Goal: Task Accomplishment & Management: Manage account settings

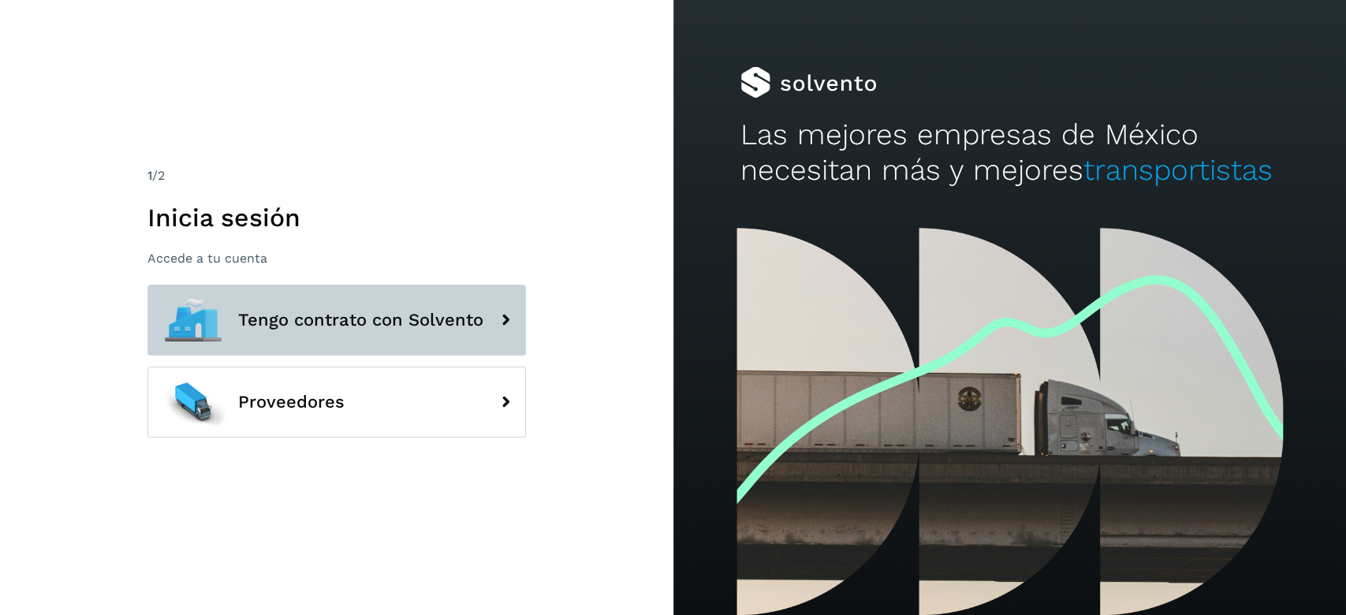
click at [347, 331] on button "Tengo contrato con Solvento" at bounding box center [336, 320] width 378 height 71
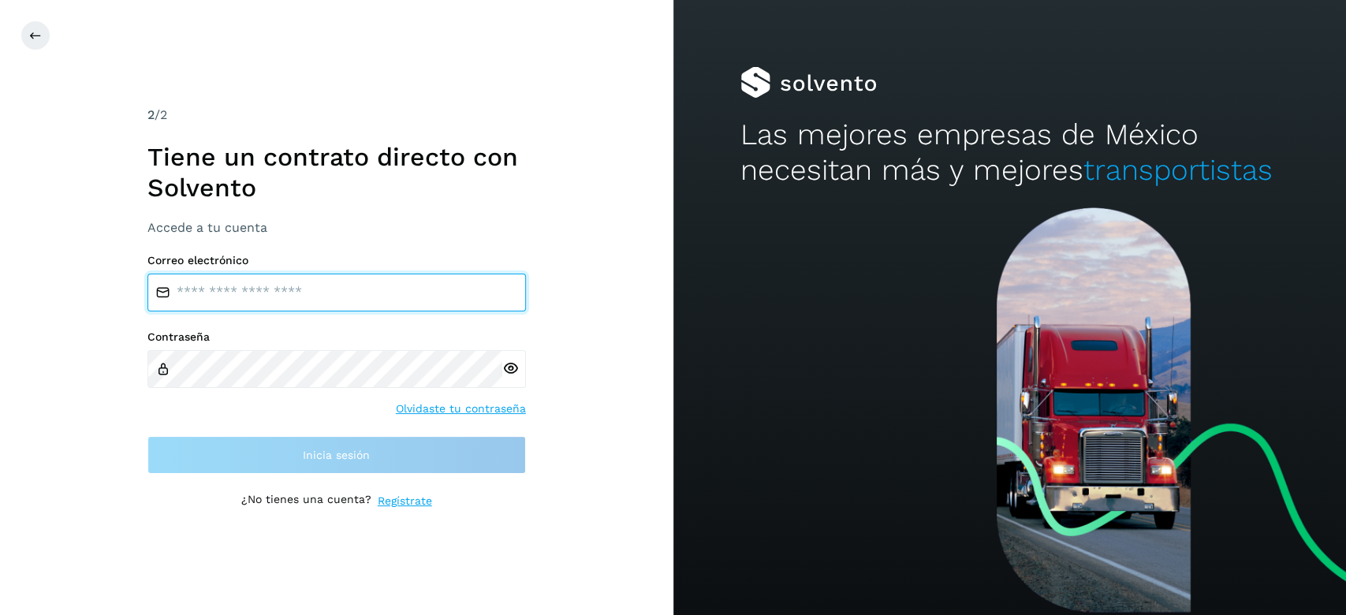
type input "**********"
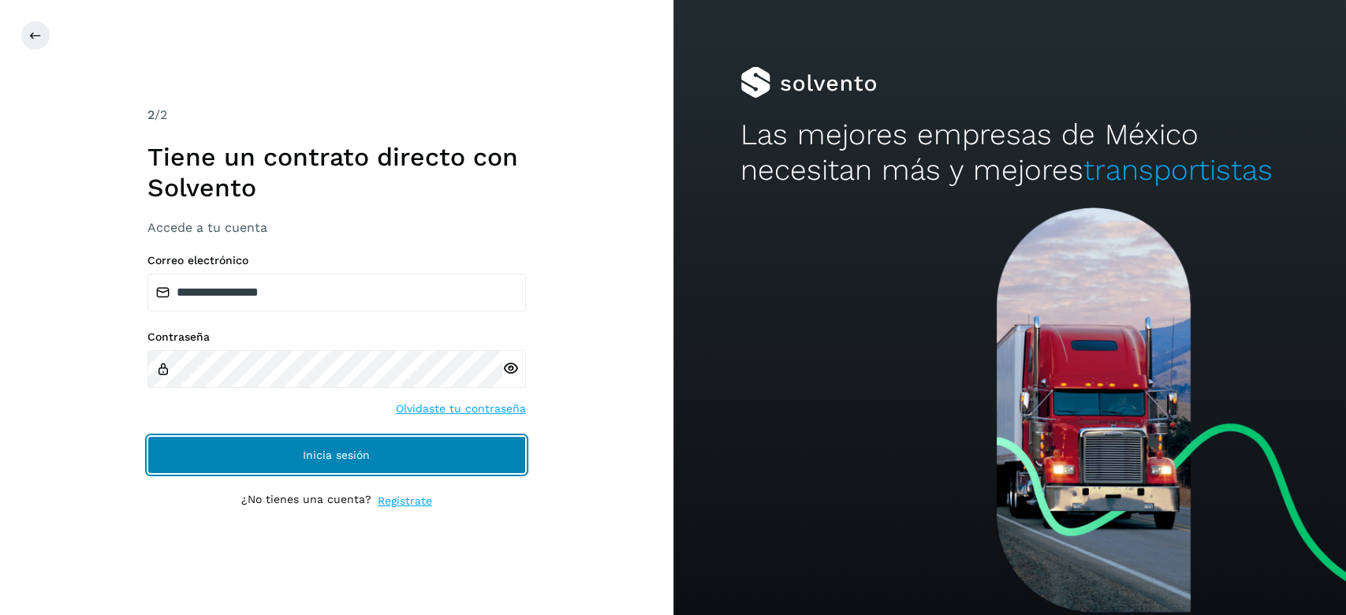
click at [328, 464] on button "Inicia sesión" at bounding box center [336, 455] width 378 height 38
click at [337, 450] on span "Inicia sesión" at bounding box center [336, 454] width 67 height 11
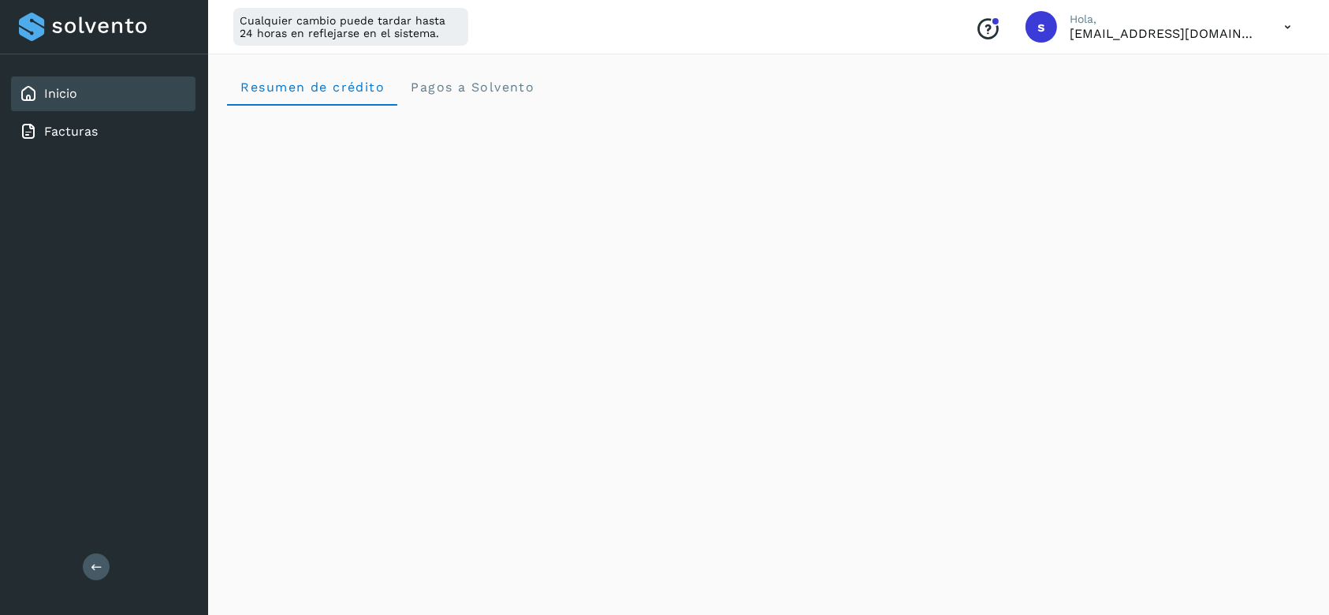
click at [1292, 28] on icon at bounding box center [1288, 27] width 32 height 32
click at [1199, 106] on div "Cerrar sesión" at bounding box center [1210, 102] width 188 height 30
